Goal: Task Accomplishment & Management: Use online tool/utility

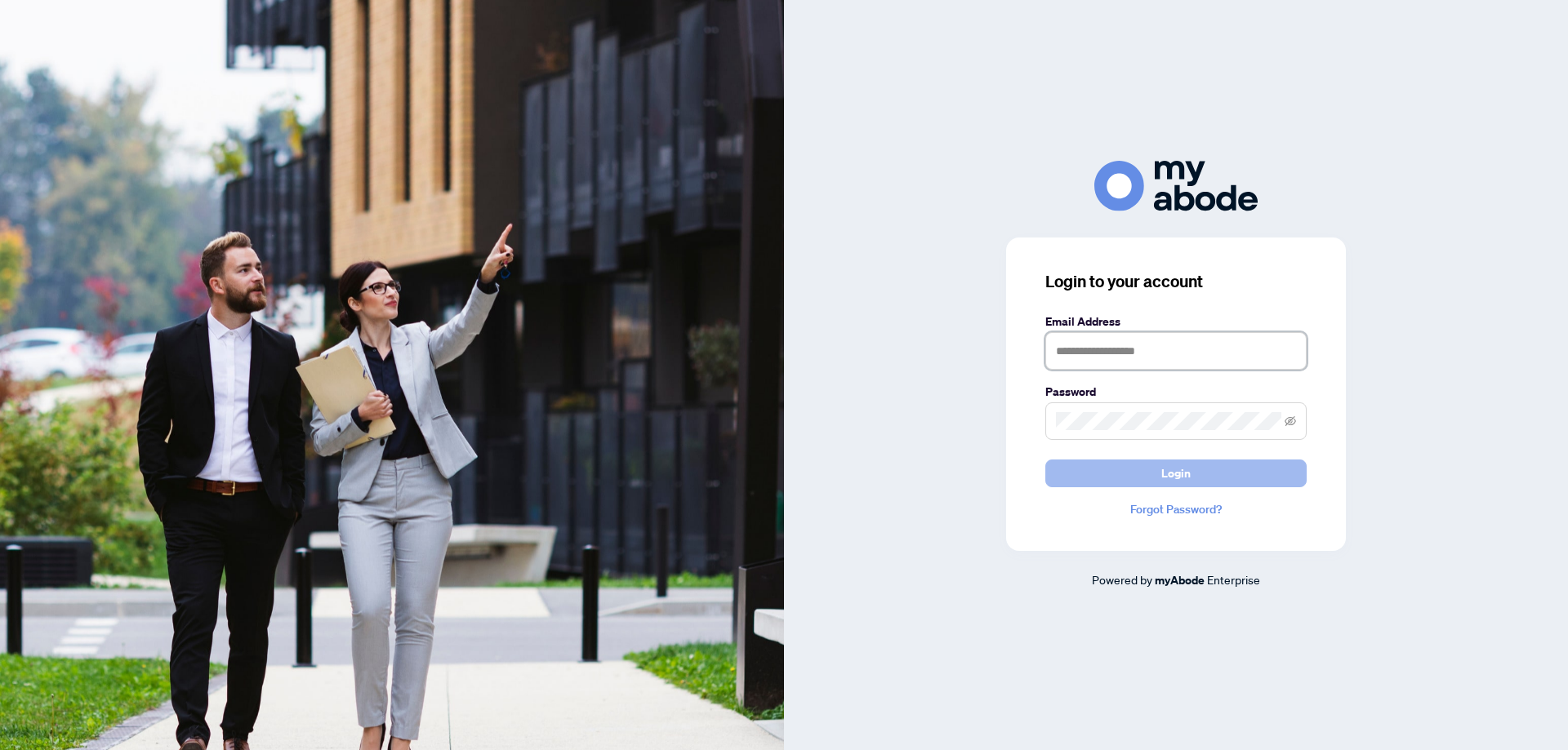
type input "**********"
click at [1173, 468] on span "Login" at bounding box center [1176, 473] width 29 height 26
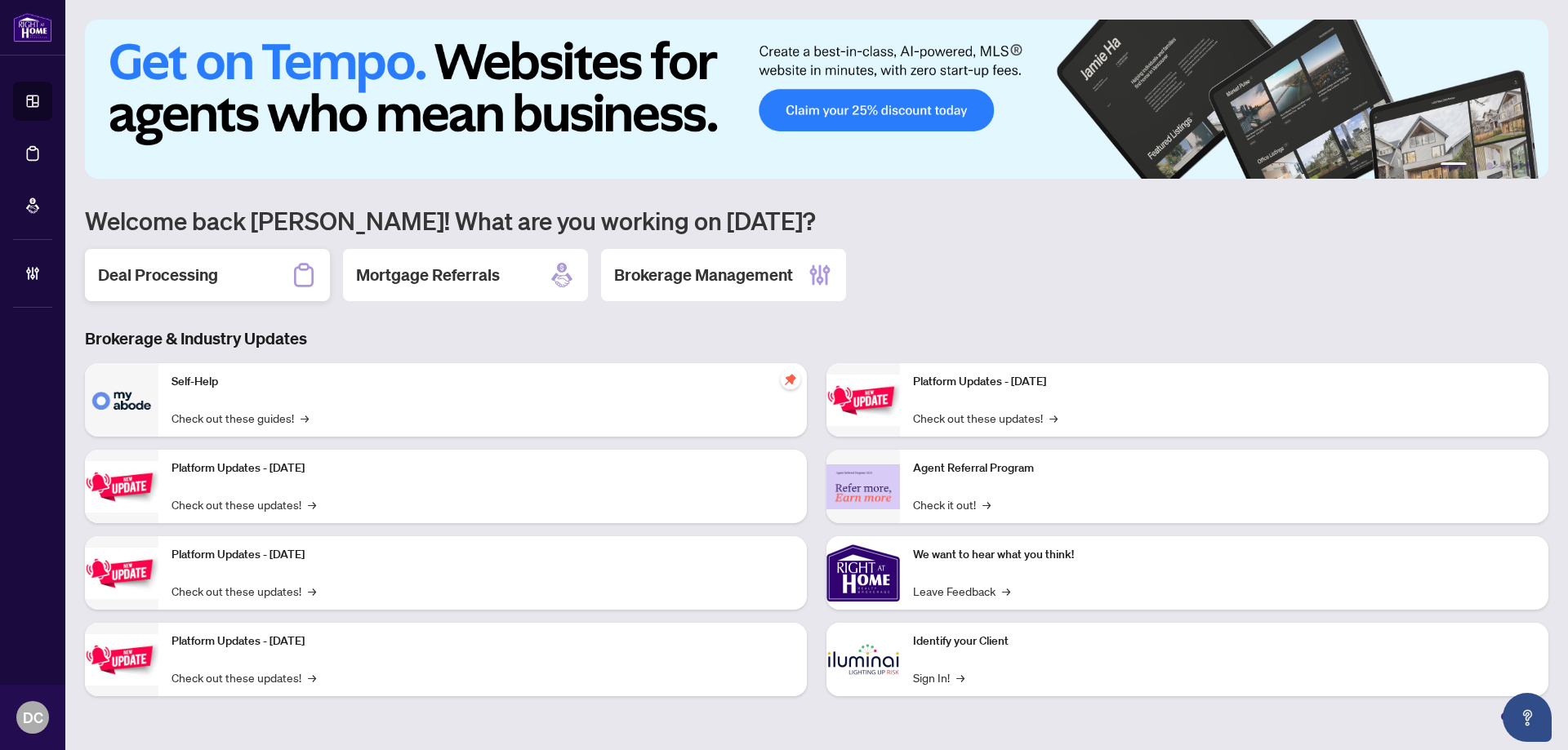
click at [256, 276] on div "Deal Processing" at bounding box center [207, 275] width 246 height 52
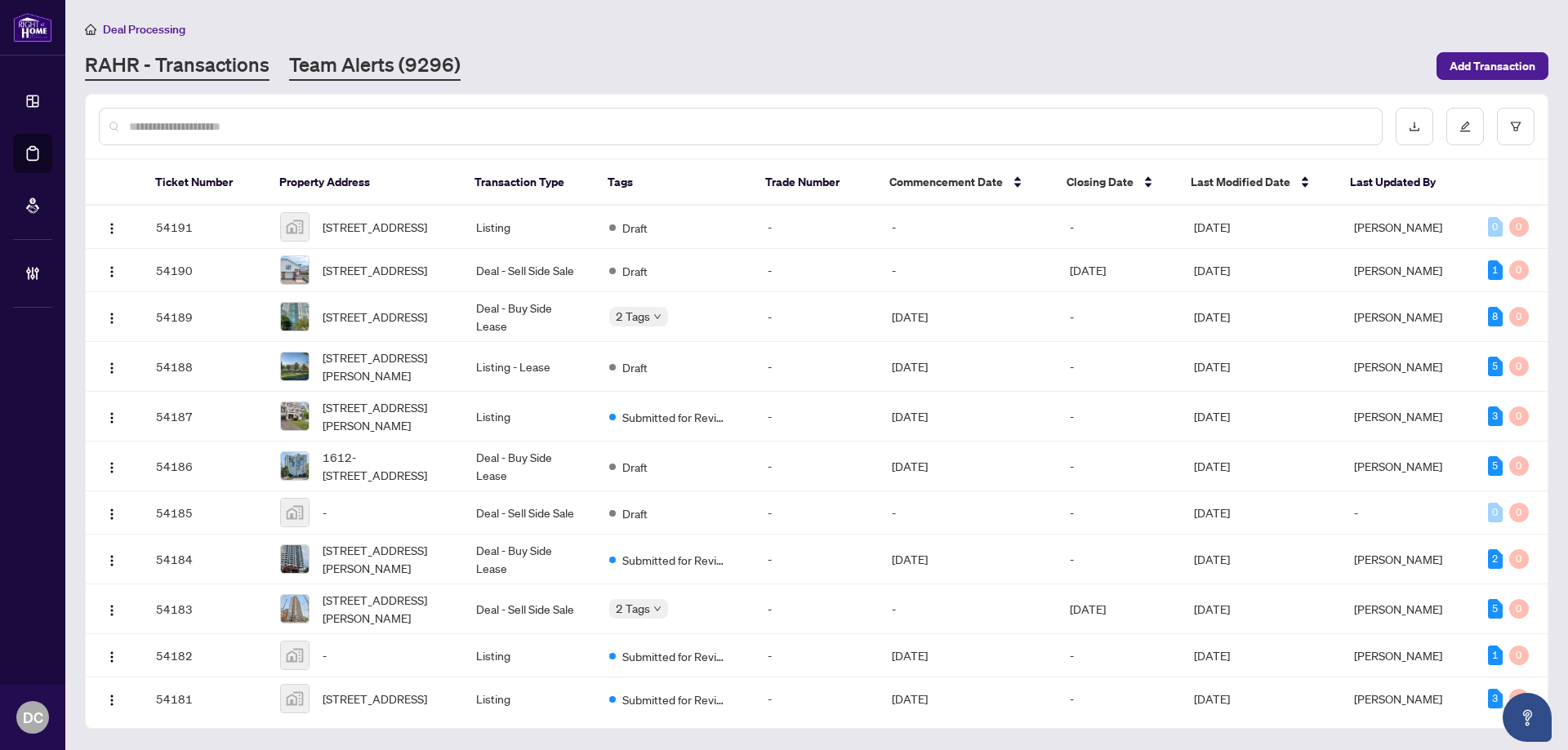
click at [382, 52] on link "Team Alerts (9296)" at bounding box center [375, 66] width 171 height 29
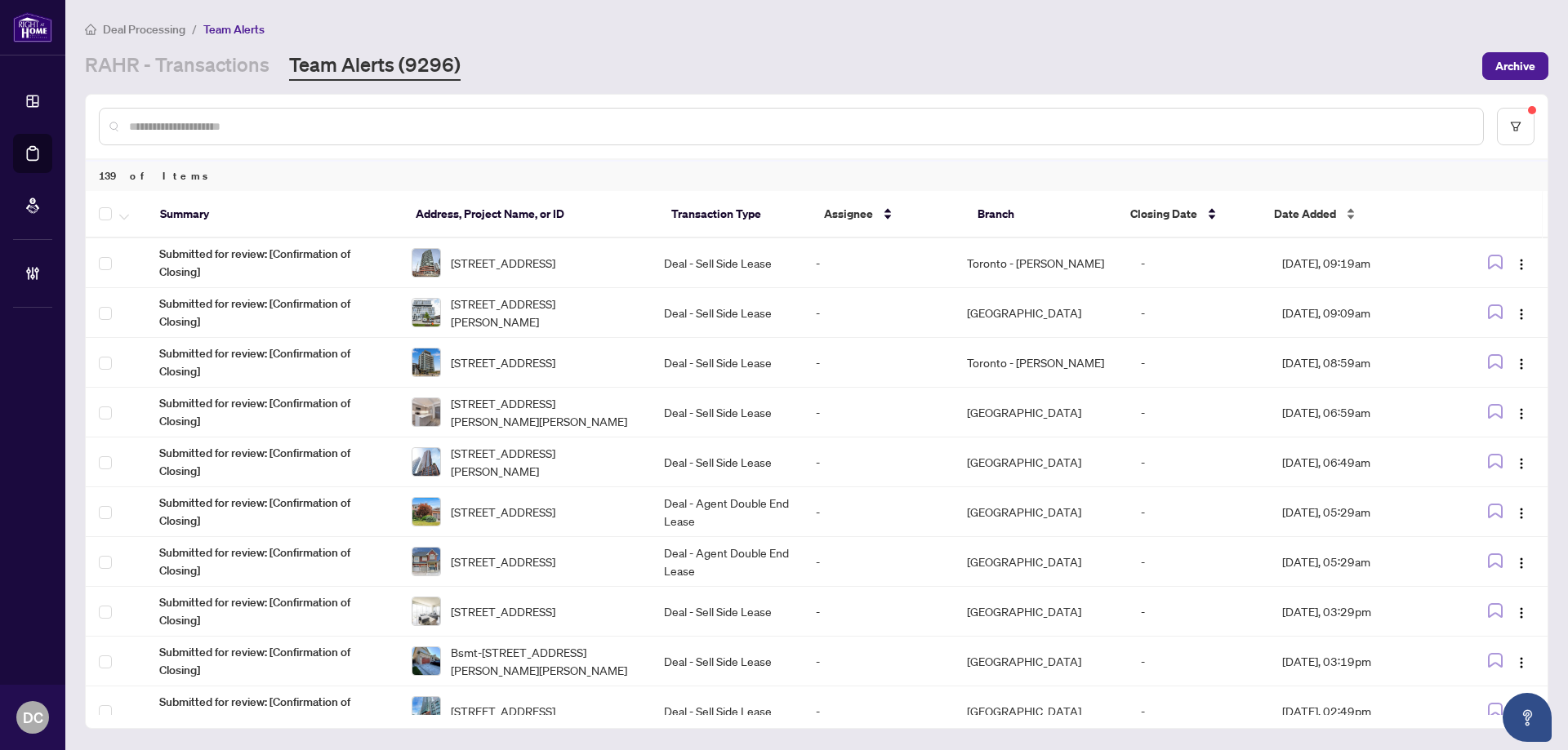
click at [1295, 213] on span "Date Added" at bounding box center [1305, 214] width 62 height 18
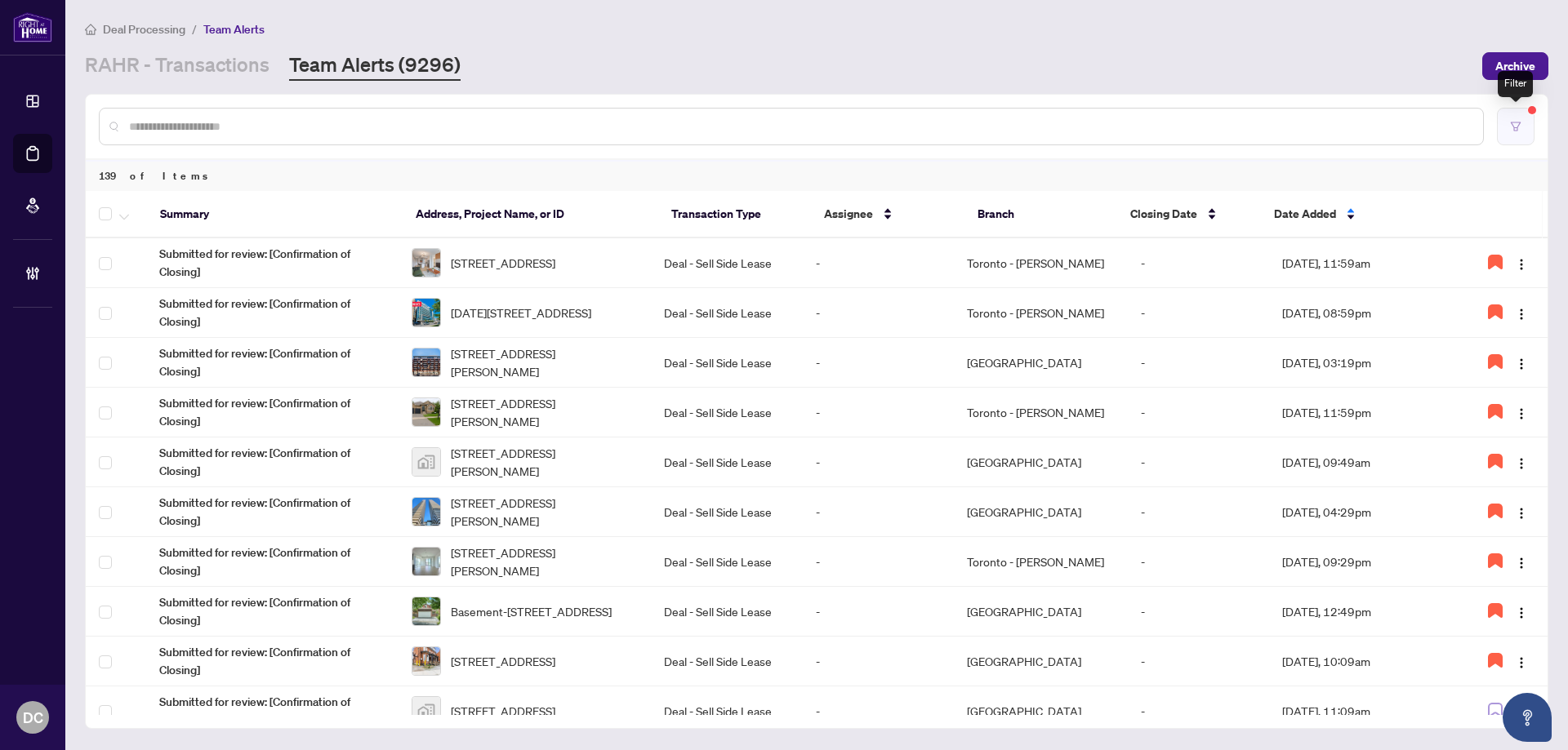
click at [1517, 125] on icon "filter" at bounding box center [1516, 127] width 12 height 12
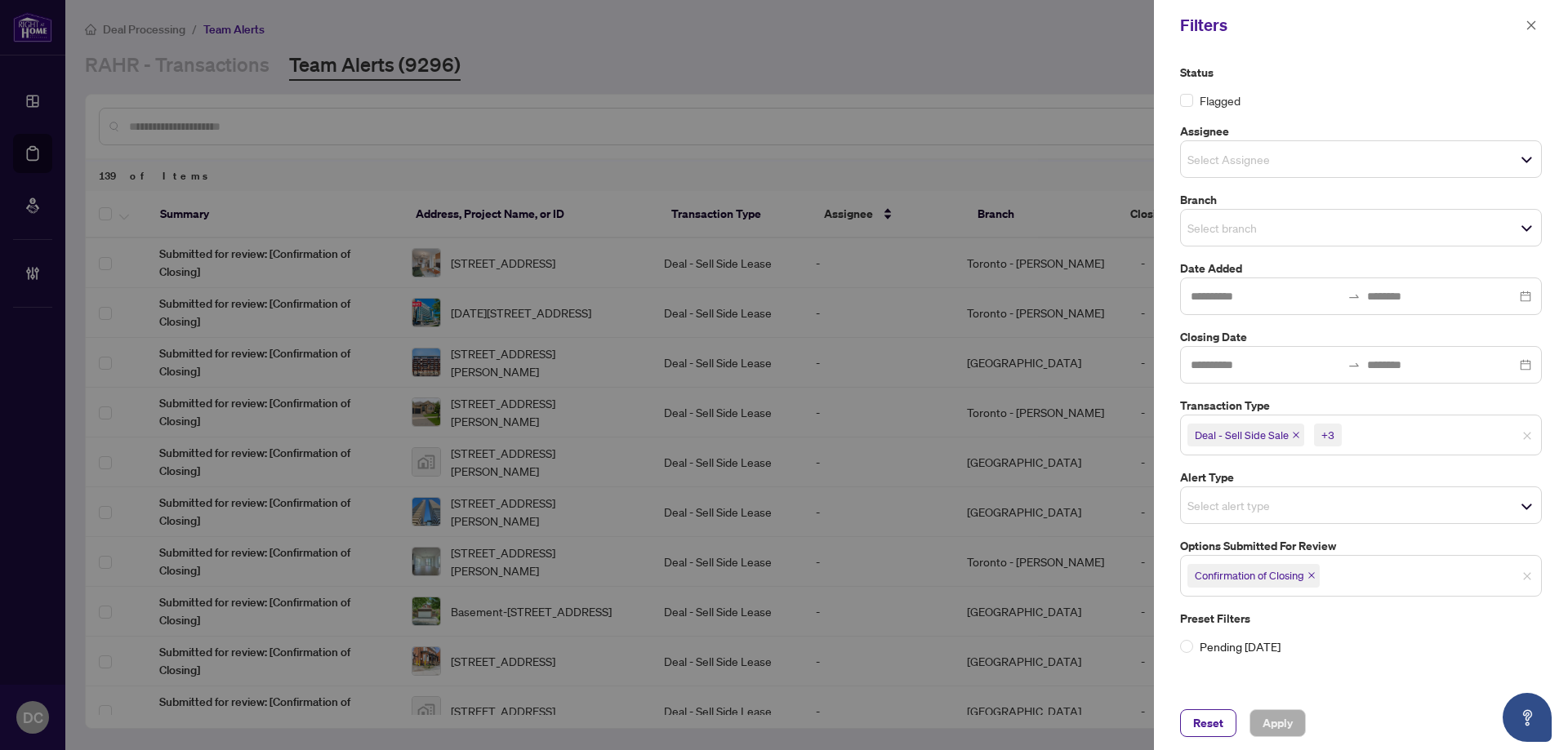
click at [1311, 575] on icon "close" at bounding box center [1312, 576] width 8 height 8
click at [1341, 578] on span "Select options submitted for review" at bounding box center [1361, 573] width 360 height 22
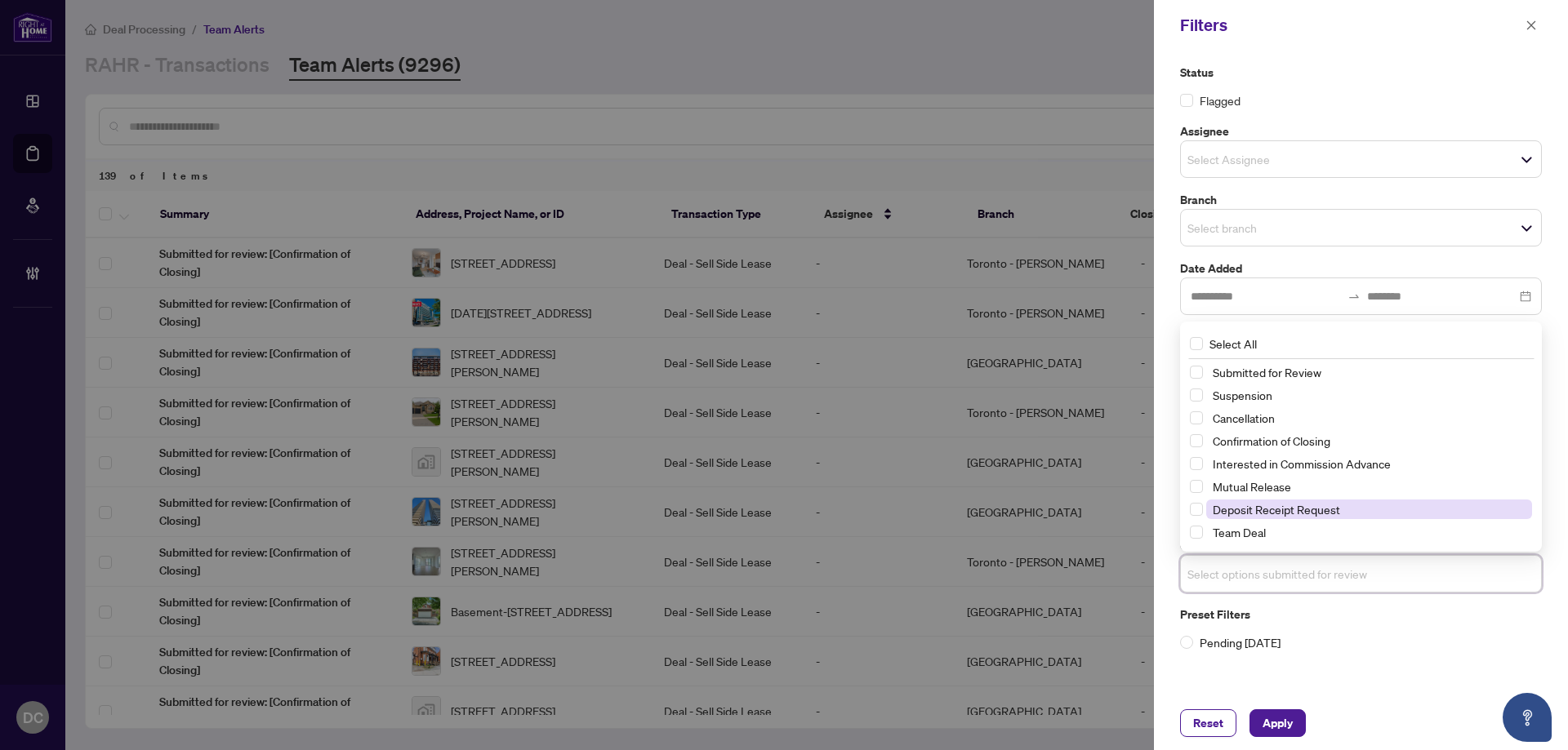
click at [1322, 512] on span "Deposit Receipt Request" at bounding box center [1277, 509] width 127 height 15
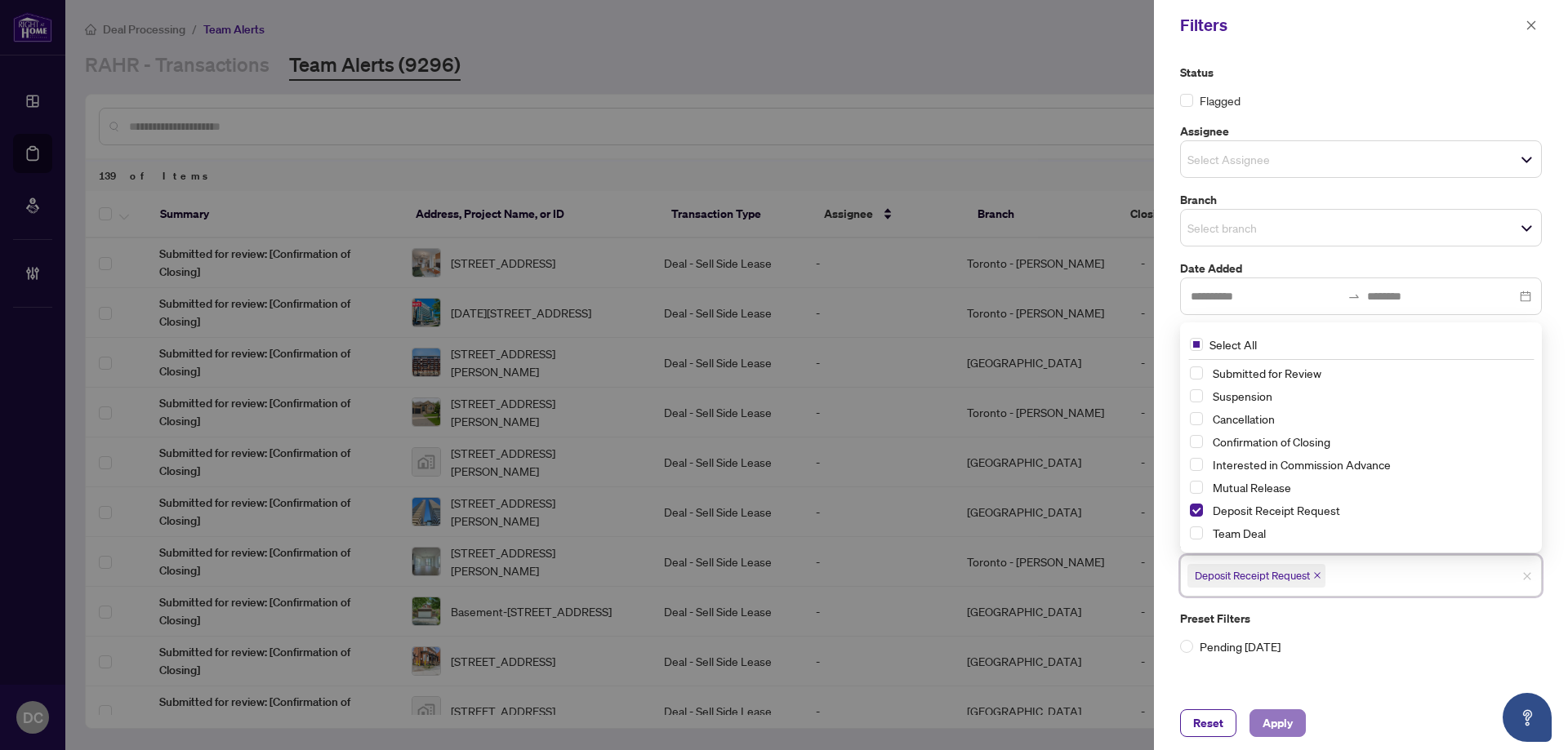
click at [1285, 716] on span "Apply" at bounding box center [1277, 723] width 30 height 26
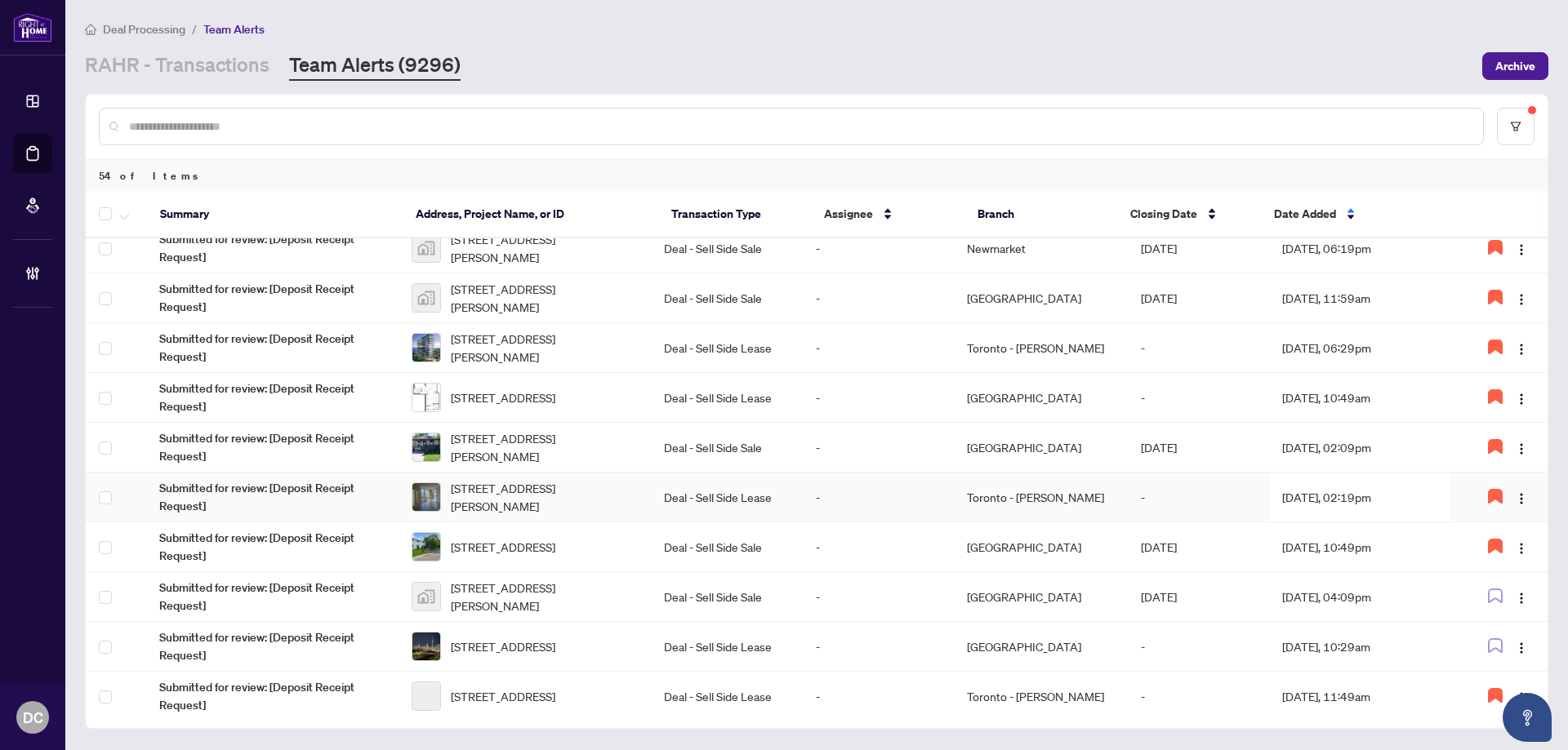
scroll to position [163, 0]
